Goal: Information Seeking & Learning: Understand process/instructions

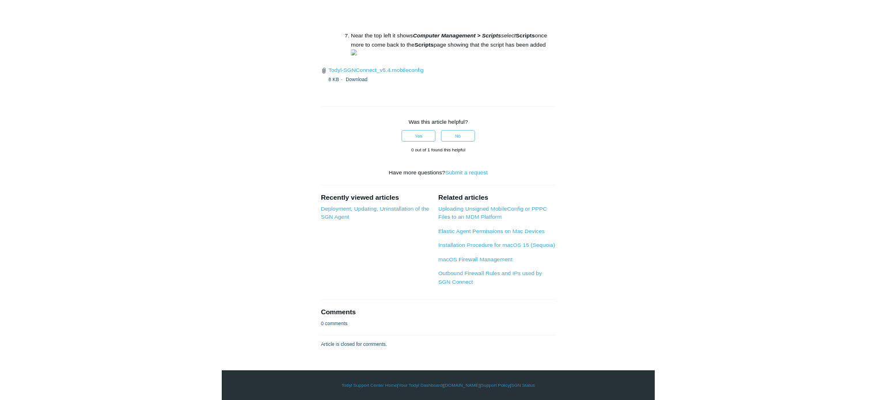
scroll to position [3004, 0]
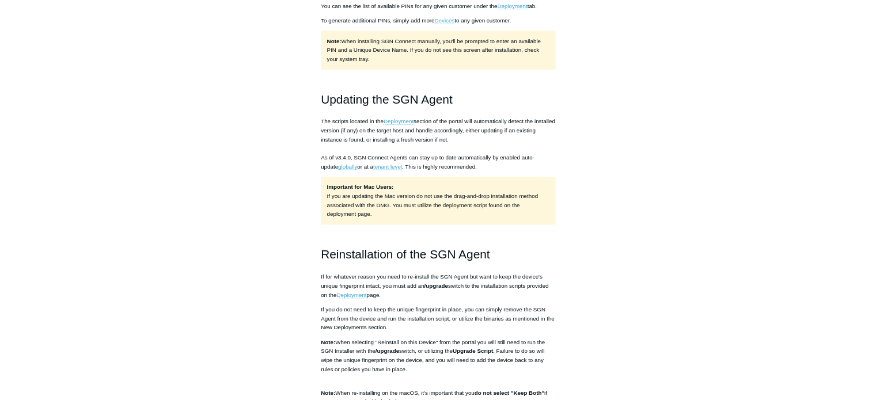
scroll to position [717, 0]
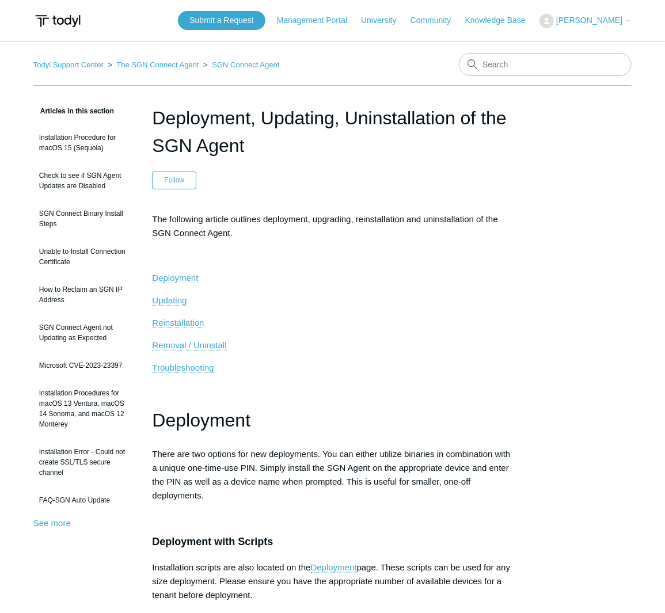
click at [166, 280] on span "Deployment" at bounding box center [175, 278] width 46 height 10
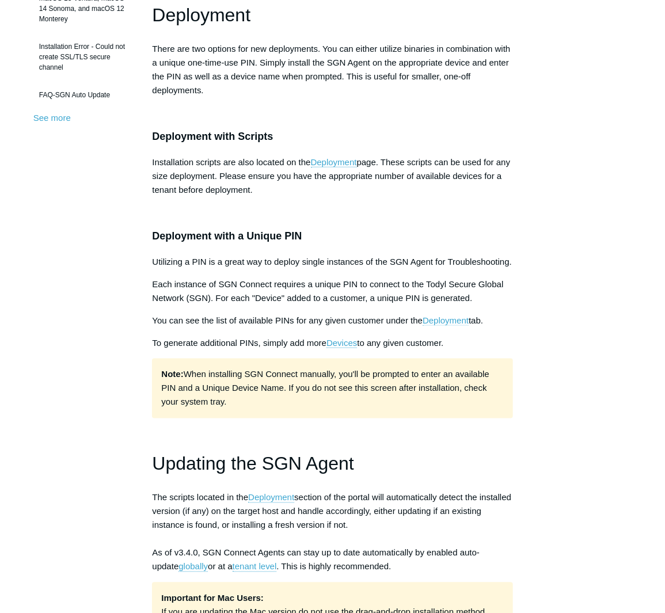
scroll to position [405, 0]
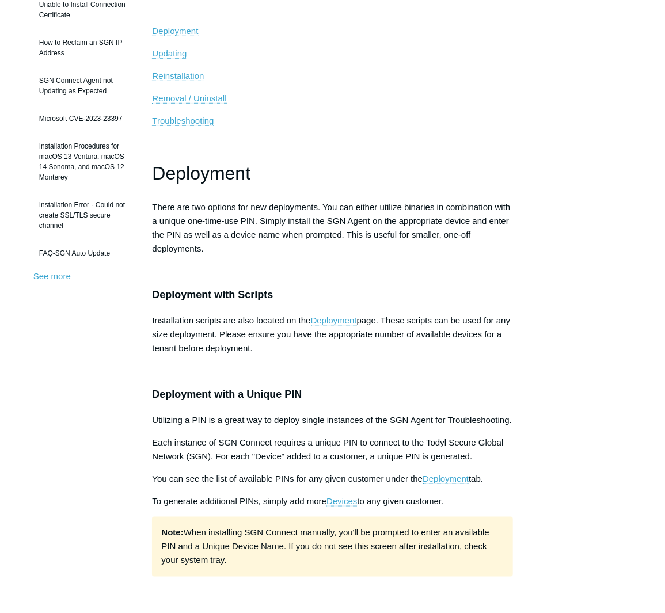
click at [336, 320] on link "Deployment" at bounding box center [334, 321] width 46 height 10
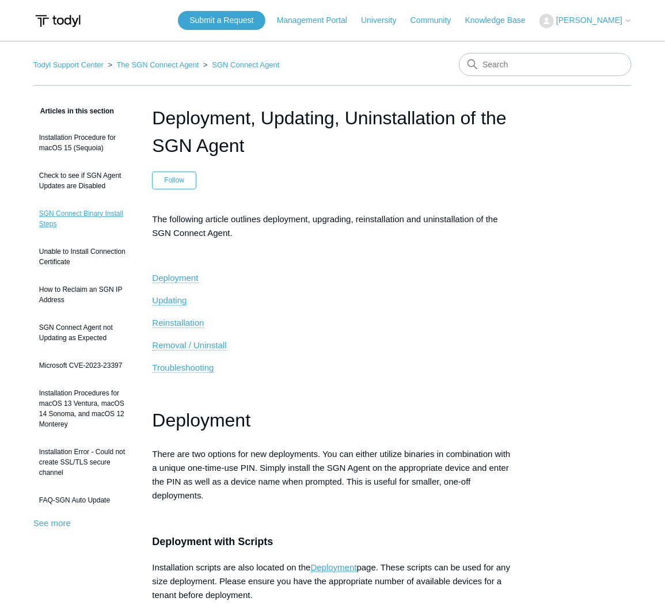
scroll to position [0, 0]
click at [524, 65] on input "Search" at bounding box center [545, 64] width 173 height 23
type input "jamf"
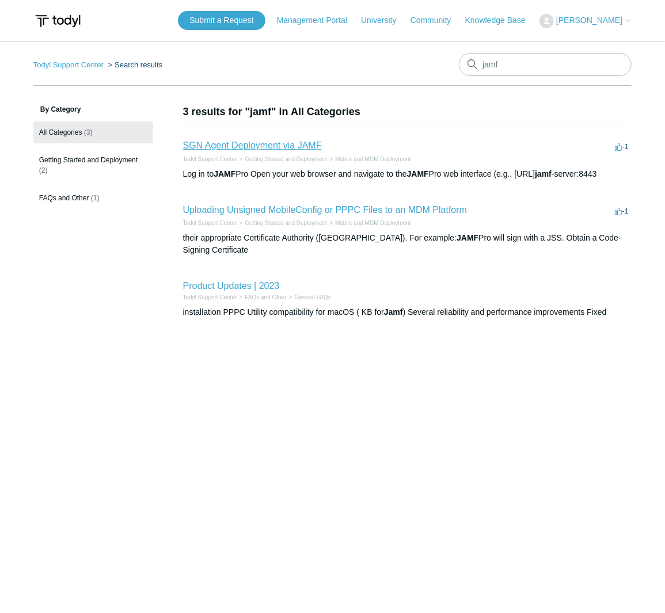
click at [287, 143] on link "SGN Agent Deployment via JAMF" at bounding box center [252, 146] width 139 height 10
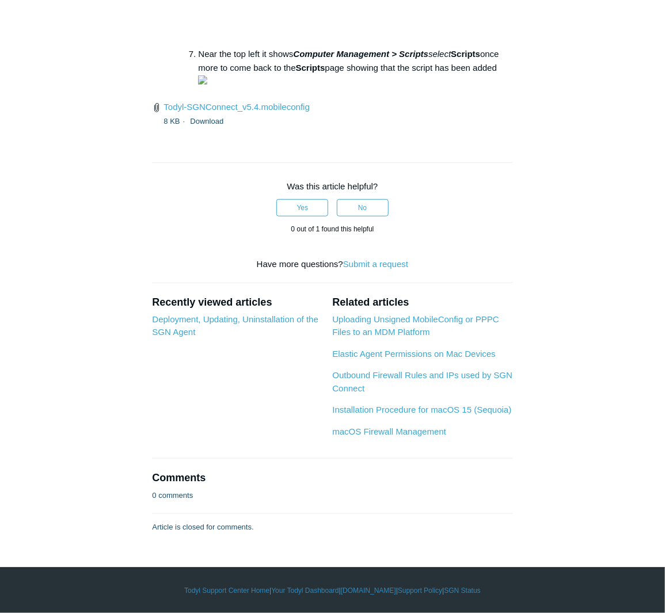
scroll to position [0, 316]
drag, startPoint x: 254, startPoint y: 298, endPoint x: 242, endPoint y: 316, distance: 21.6
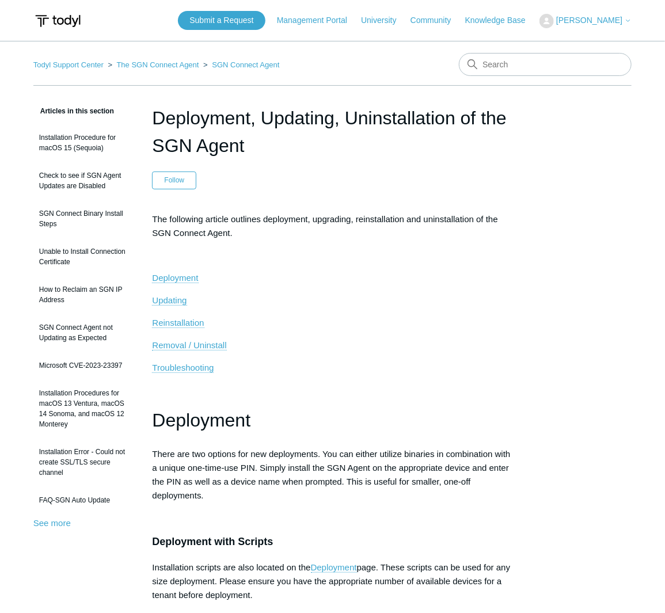
click at [598, 22] on span "[PERSON_NAME]" at bounding box center [589, 20] width 66 height 9
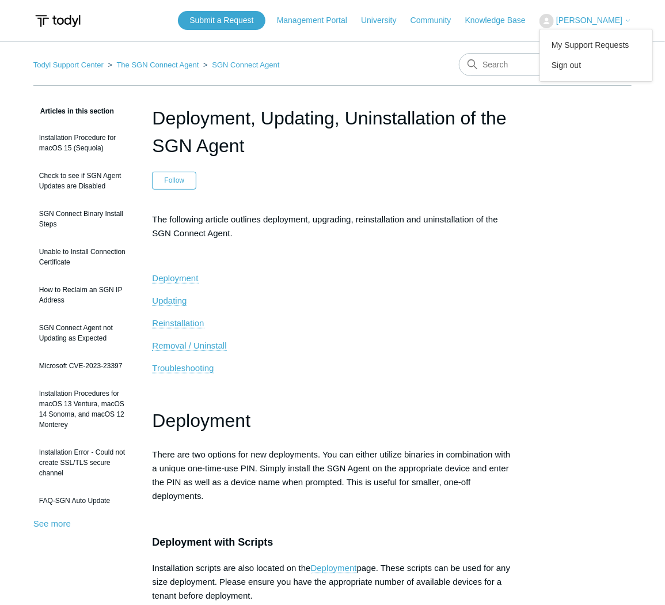
click at [554, 21] on img at bounding box center [547, 21] width 14 height 14
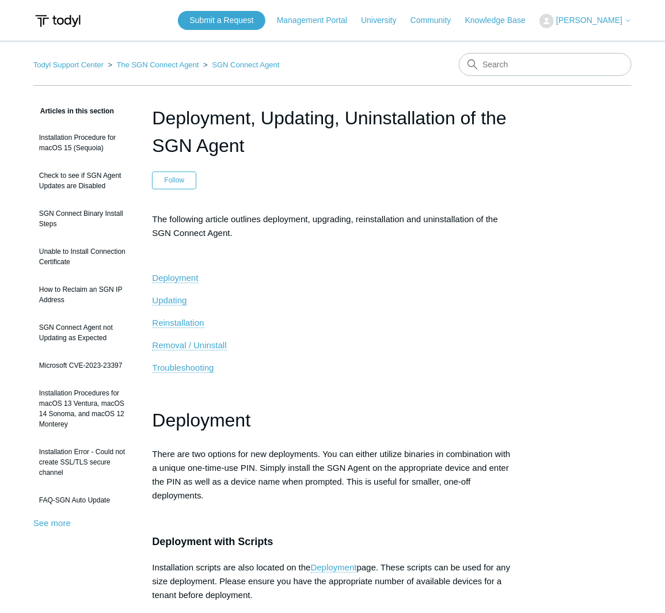
click at [69, 16] on img at bounding box center [57, 20] width 49 height 21
